Goal: Information Seeking & Learning: Learn about a topic

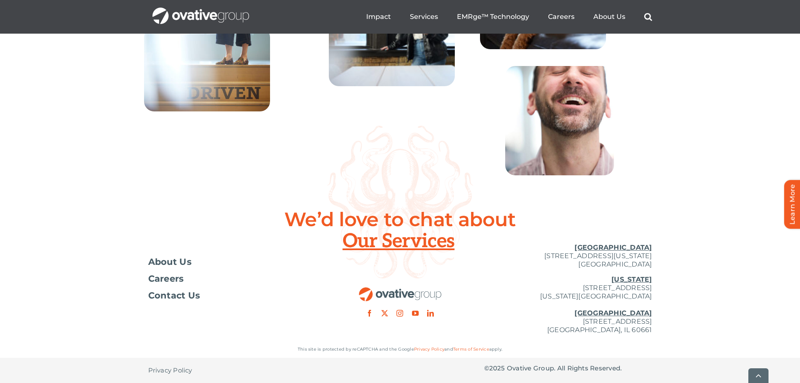
scroll to position [3052, 0]
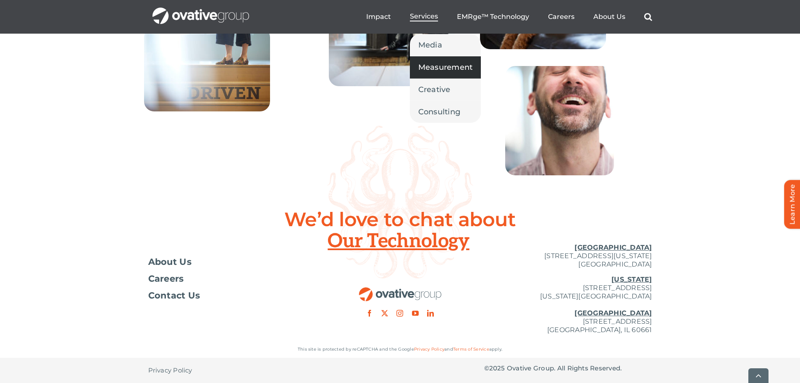
click at [425, 62] on span "Measurement" at bounding box center [445, 67] width 55 height 12
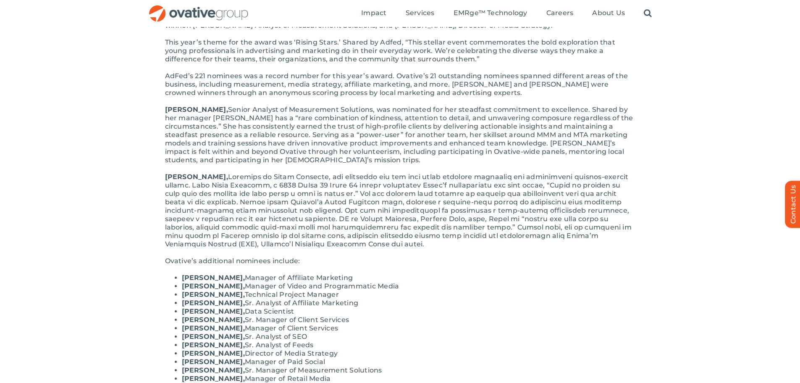
scroll to position [210, 0]
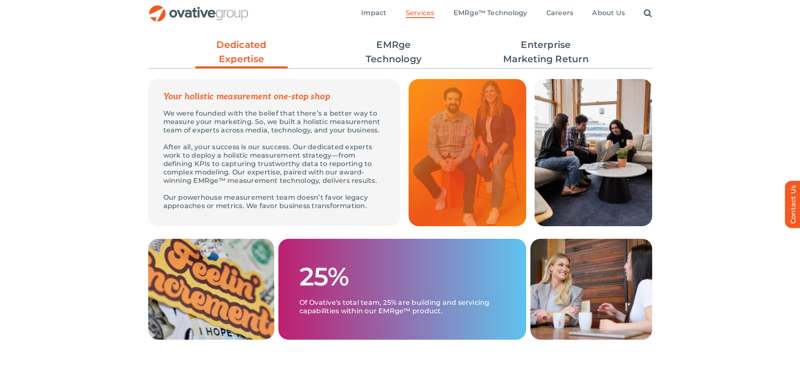
scroll to position [210, 0]
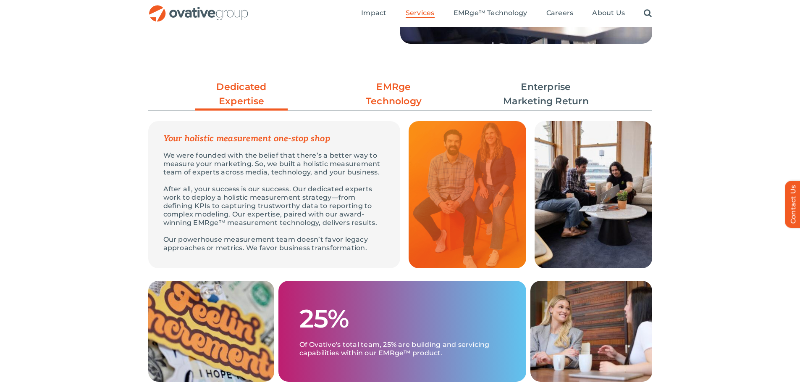
click at [394, 101] on link "EMRge Technology" at bounding box center [394, 94] width 92 height 29
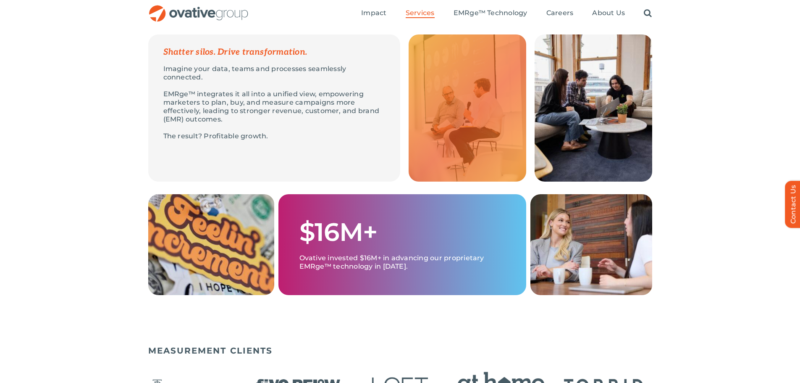
scroll to position [252, 0]
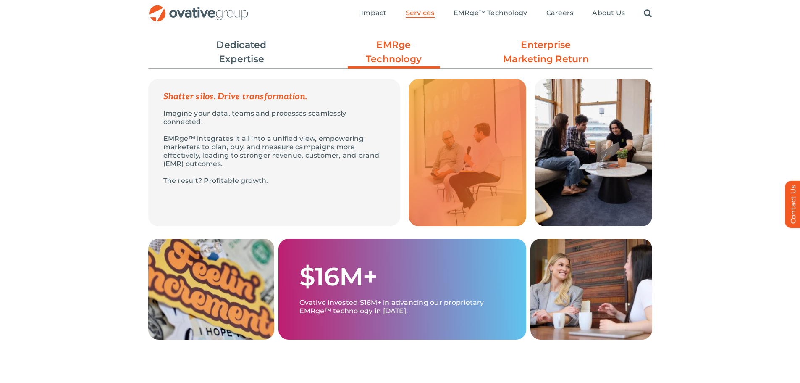
click at [550, 65] on link "Enterprise Marketing Return" at bounding box center [546, 52] width 92 height 29
